Goal: Find specific page/section: Find specific page/section

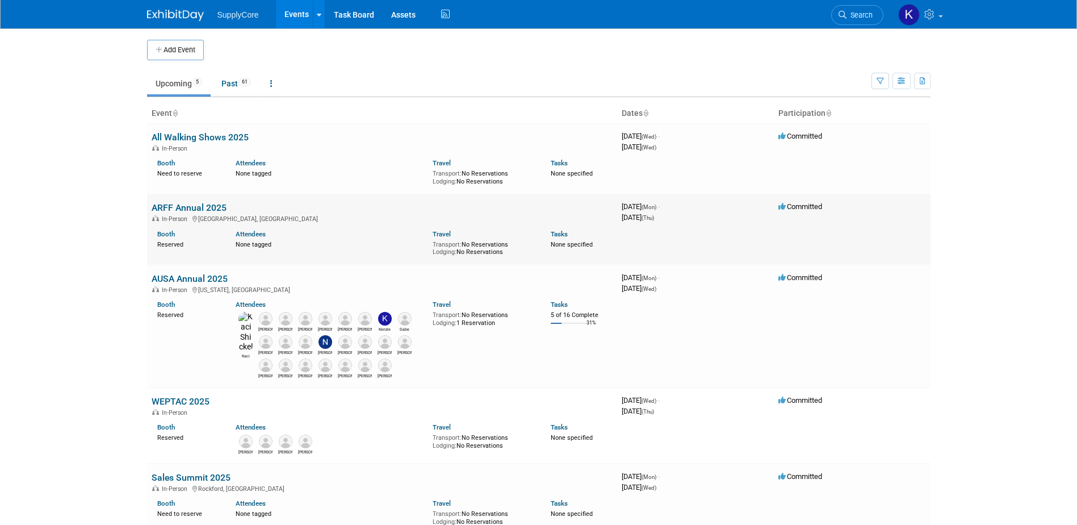
click at [216, 207] on link "ARFF Annual 2025" at bounding box center [189, 207] width 75 height 11
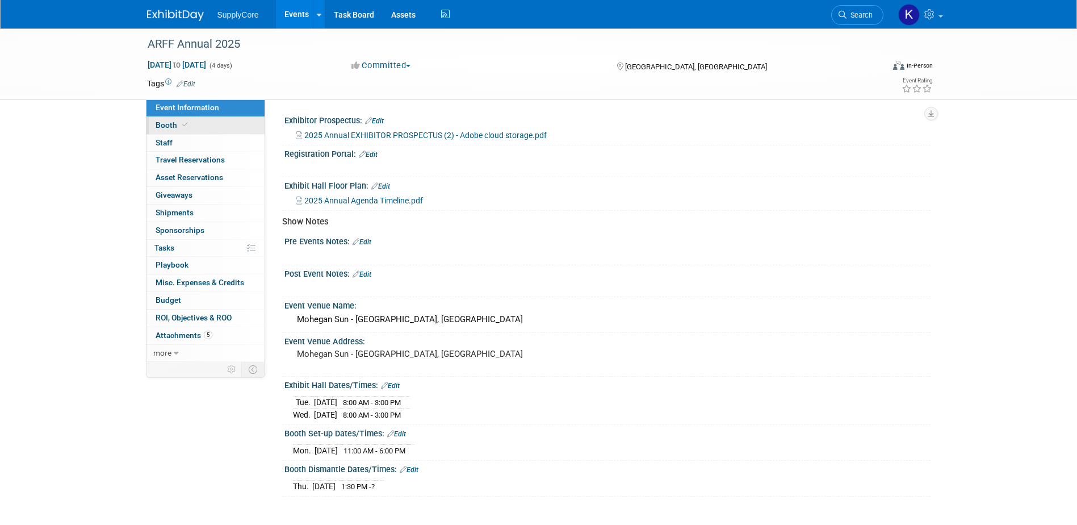
click at [193, 117] on link "Booth" at bounding box center [206, 125] width 118 height 17
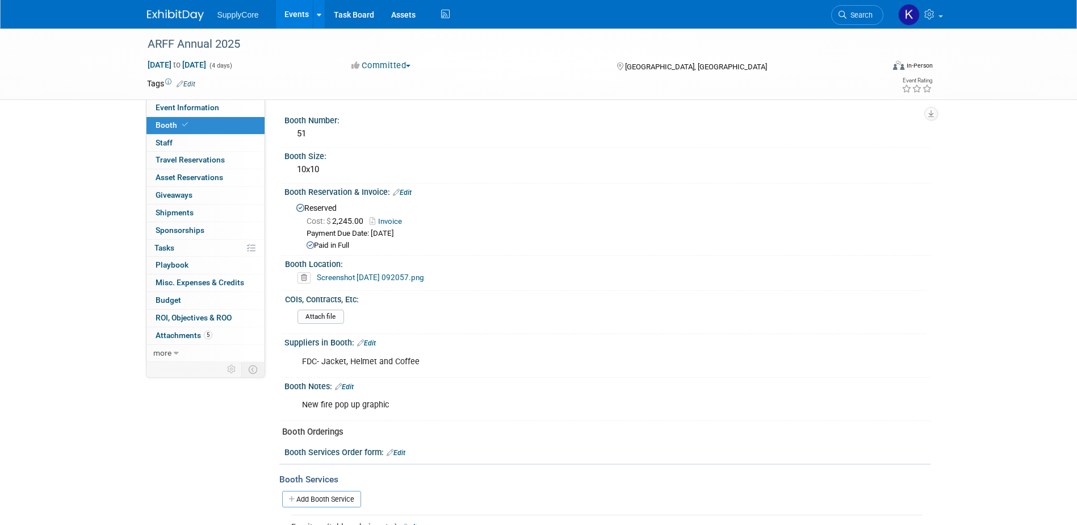
click at [411, 273] on link "Screenshot 2025-09-15 092057.png" at bounding box center [370, 277] width 107 height 9
